Goal: Find contact information: Find contact information

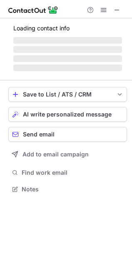
scroll to position [202, 132]
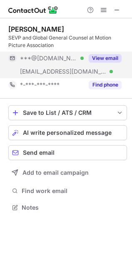
click at [102, 57] on button "View email" at bounding box center [105, 58] width 33 height 8
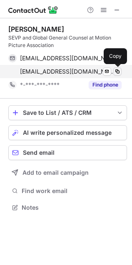
click at [119, 71] on span at bounding box center [117, 71] width 7 height 7
click at [117, 74] on span at bounding box center [117, 71] width 7 height 7
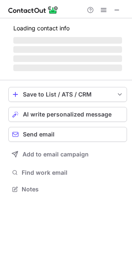
scroll to position [188, 132]
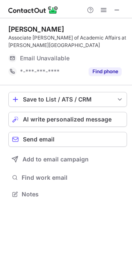
scroll to position [188, 132]
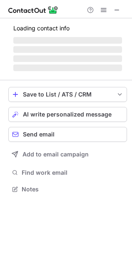
scroll to position [188, 132]
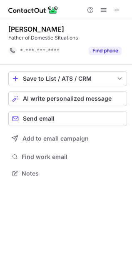
scroll to position [3, 4]
